Goal: Book appointment/travel/reservation

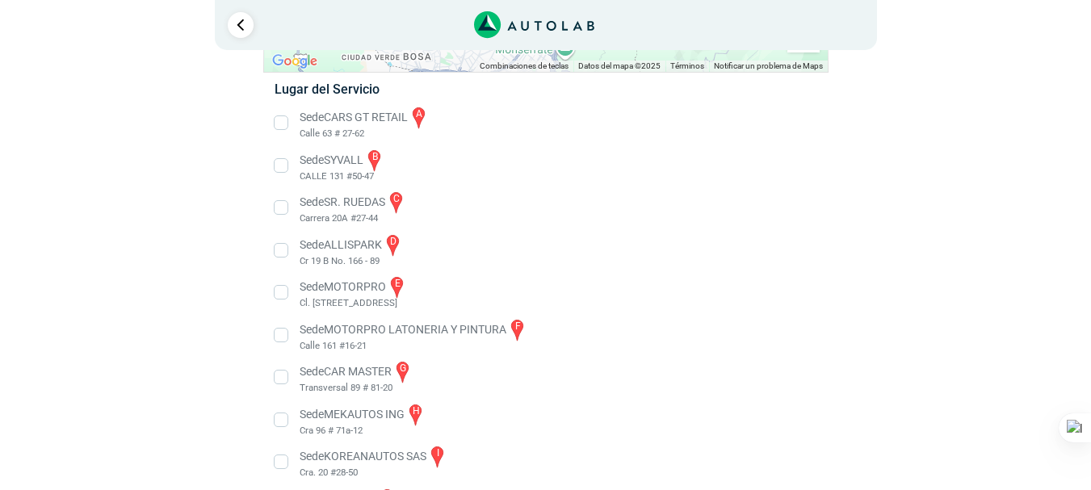
scroll to position [230, 0]
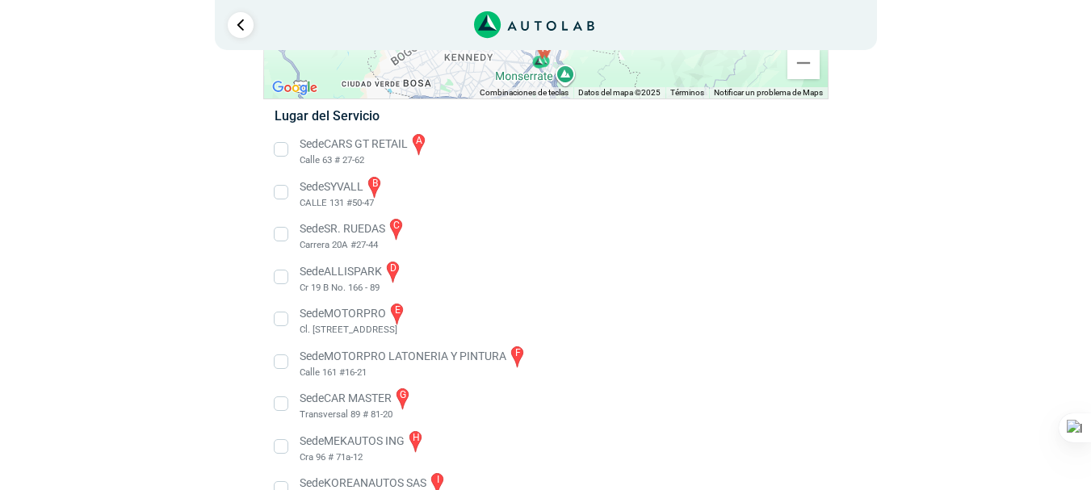
click at [282, 148] on li "Sede CARS GT RETAIL a Calle 63 # 27-62" at bounding box center [545, 150] width 566 height 36
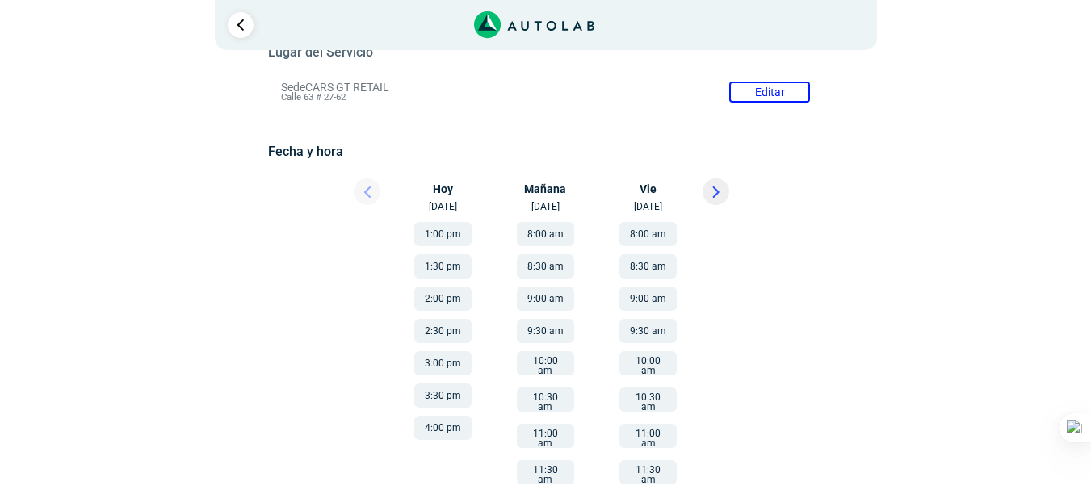
scroll to position [140, 0]
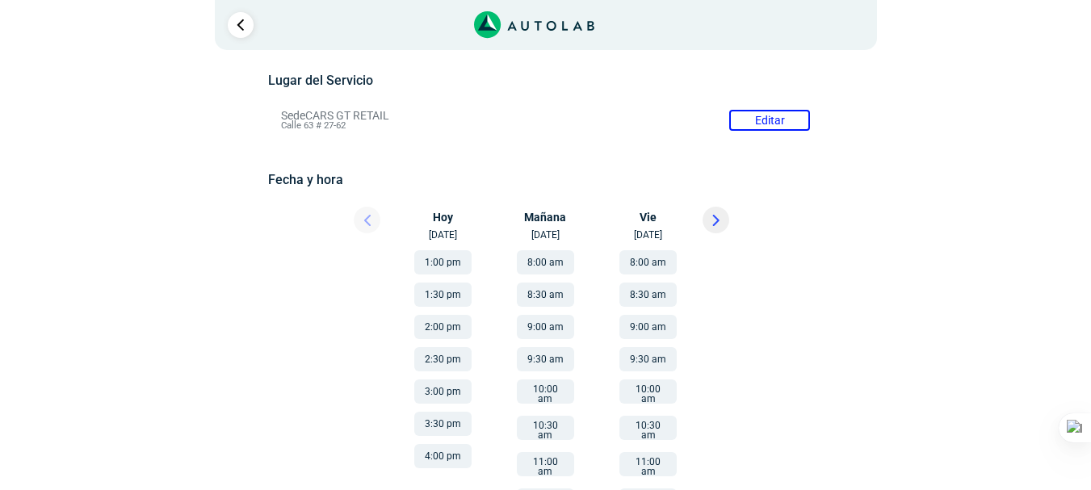
click at [716, 218] on icon at bounding box center [715, 221] width 5 height 10
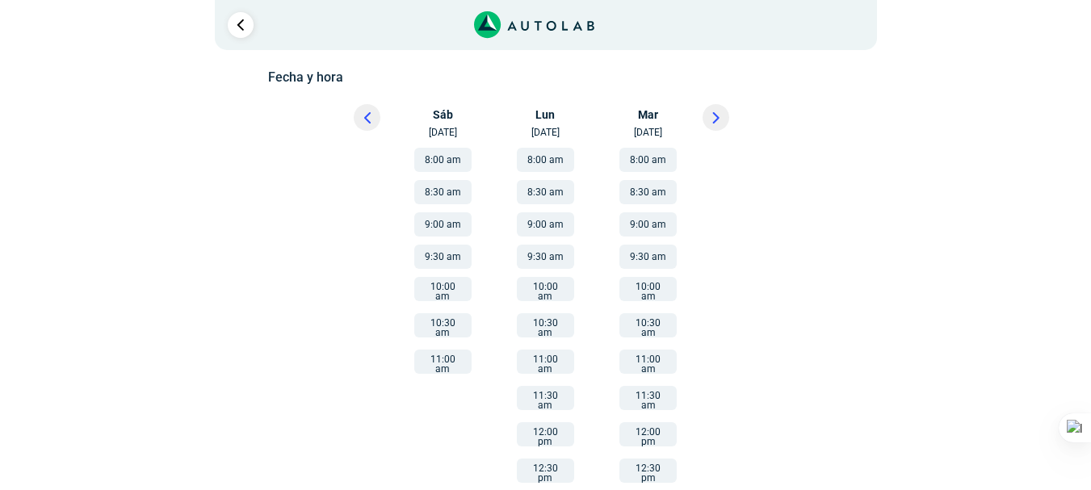
scroll to position [323, 0]
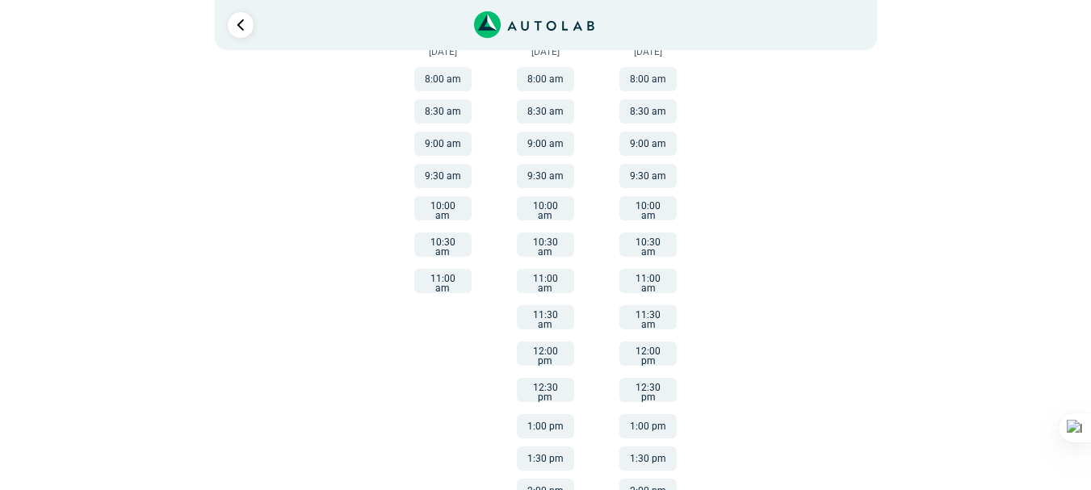
click at [534, 378] on button "12:30 pm" at bounding box center [545, 390] width 57 height 24
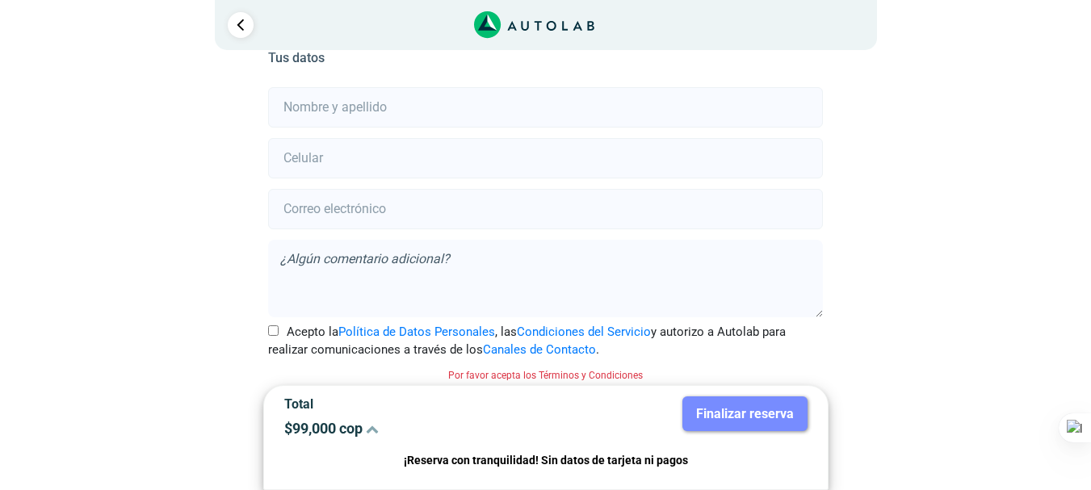
scroll to position [387, 0]
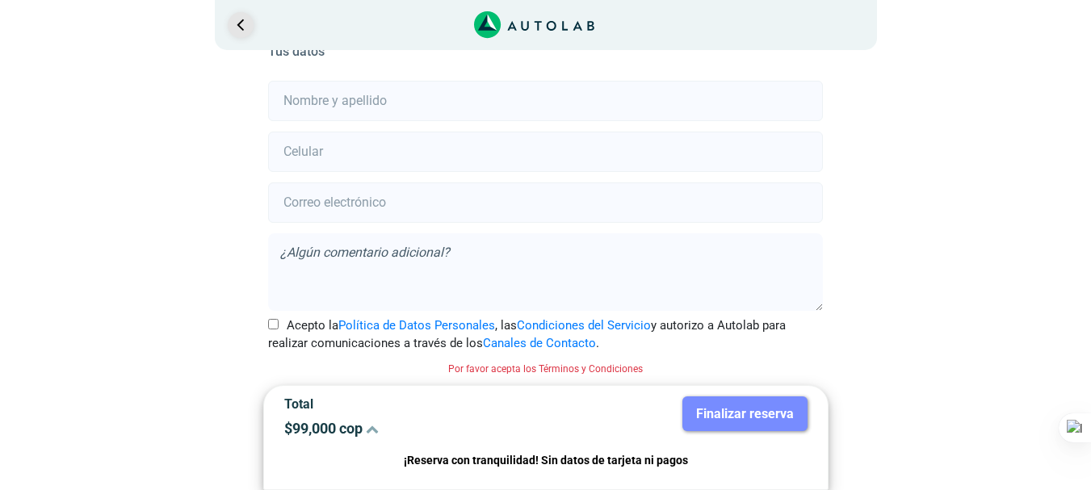
click at [239, 25] on link "Ir al paso anterior" at bounding box center [241, 25] width 26 height 26
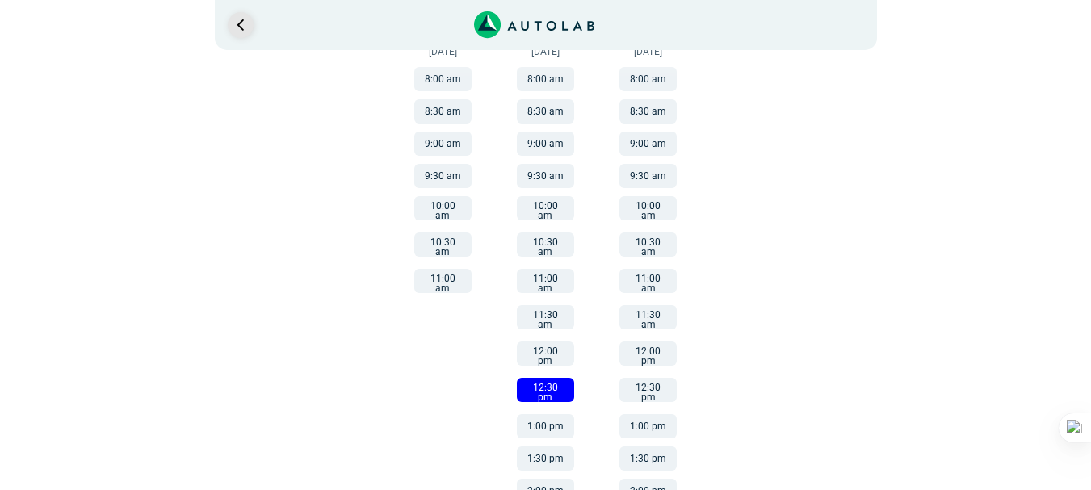
click at [239, 25] on link "Ir al paso anterior" at bounding box center [241, 25] width 26 height 26
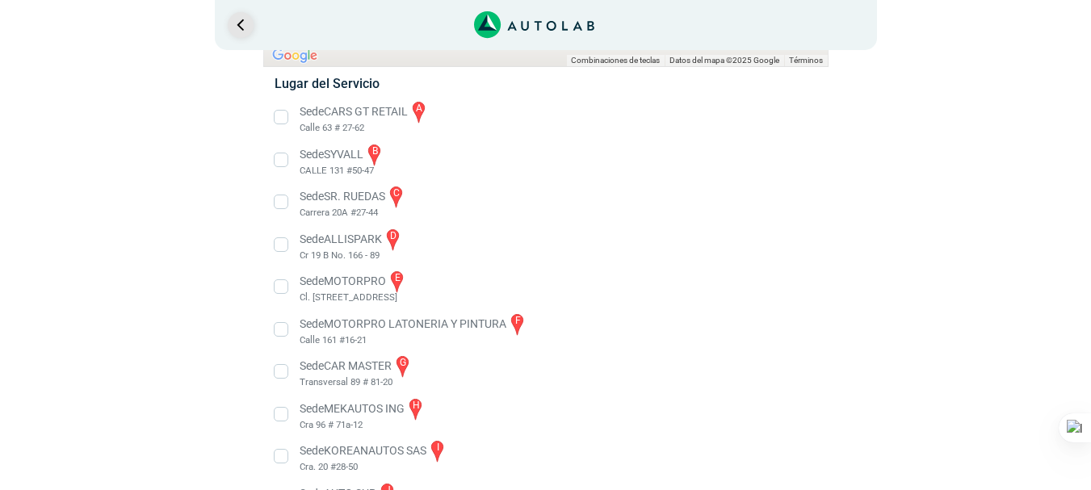
scroll to position [311, 0]
